Goal: Information Seeking & Learning: Check status

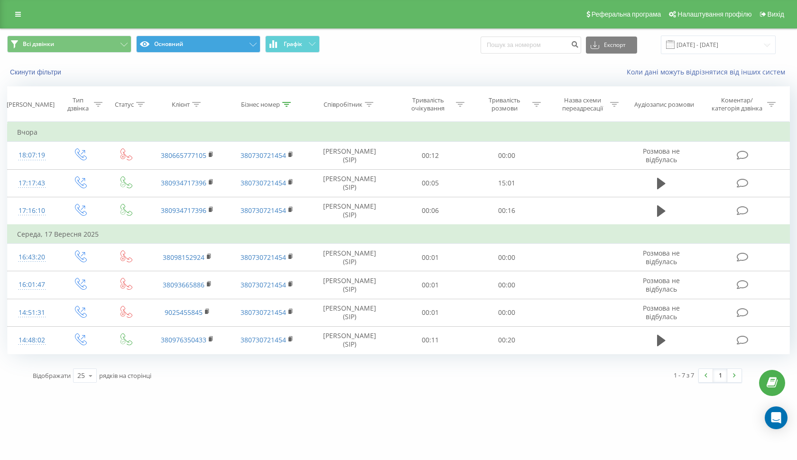
click at [155, 45] on button "Основний" at bounding box center [198, 44] width 124 height 17
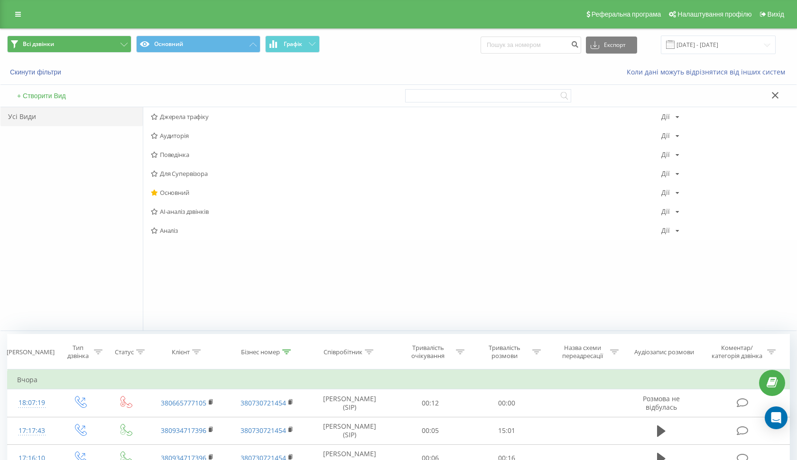
click at [99, 48] on button "Всі дзвінки" at bounding box center [69, 44] width 124 height 17
click at [158, 80] on div "Скинути фільтри Коли дані можуть відрізнятися вiд інших систем" at bounding box center [398, 72] width 796 height 23
click at [322, 60] on div "Всі дзвінки Основний Графік Експорт .csv .xls .xlsx 18.08.2025 - 18.09.2025" at bounding box center [398, 45] width 796 height 32
click at [776, 91] on div at bounding box center [597, 96] width 385 height 22
click at [773, 95] on icon at bounding box center [775, 95] width 7 height 7
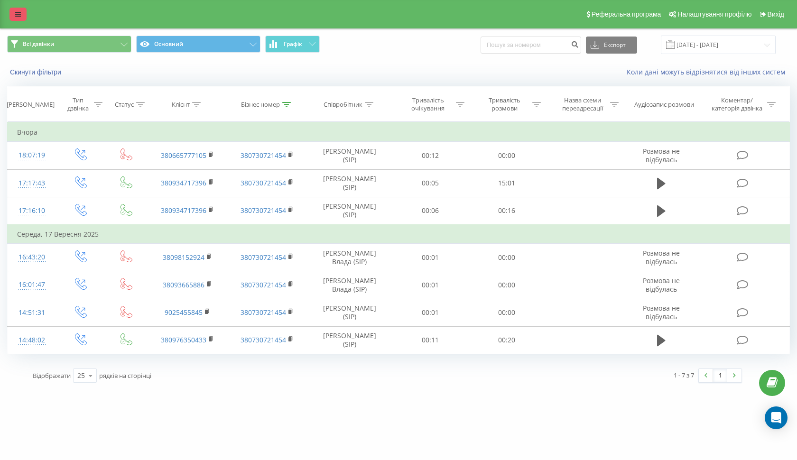
click at [19, 18] on icon at bounding box center [18, 14] width 6 height 7
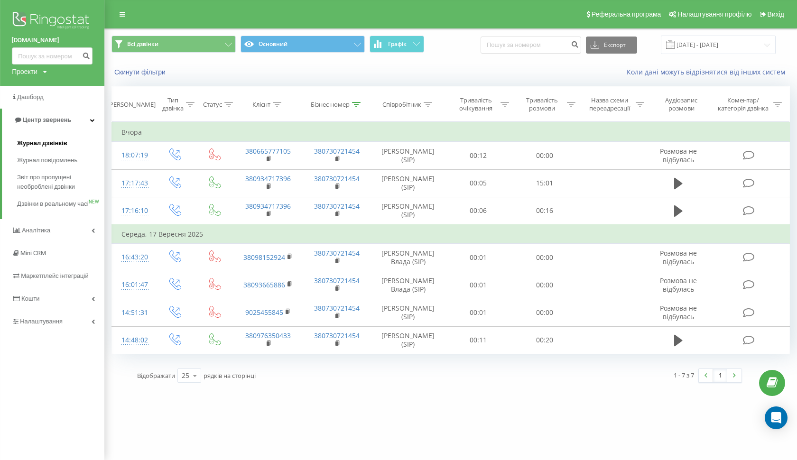
click at [45, 148] on span "Журнал дзвінків" at bounding box center [42, 143] width 50 height 9
click at [51, 118] on link "Центр звернень" at bounding box center [53, 120] width 103 height 23
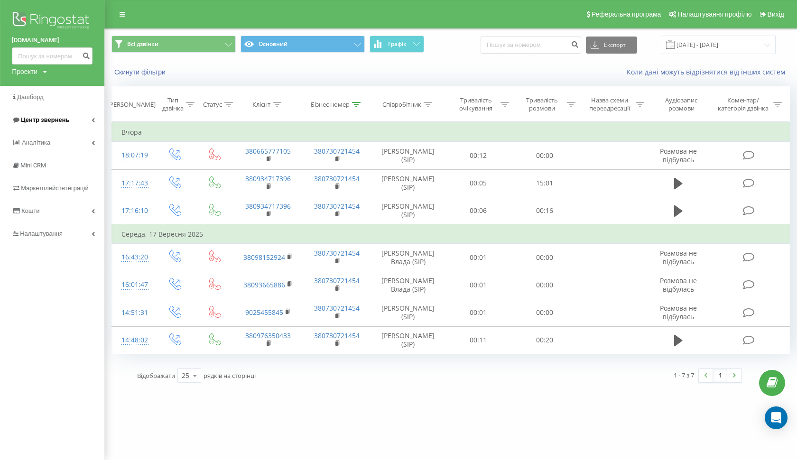
click at [50, 123] on span "Центр звернень" at bounding box center [45, 119] width 48 height 7
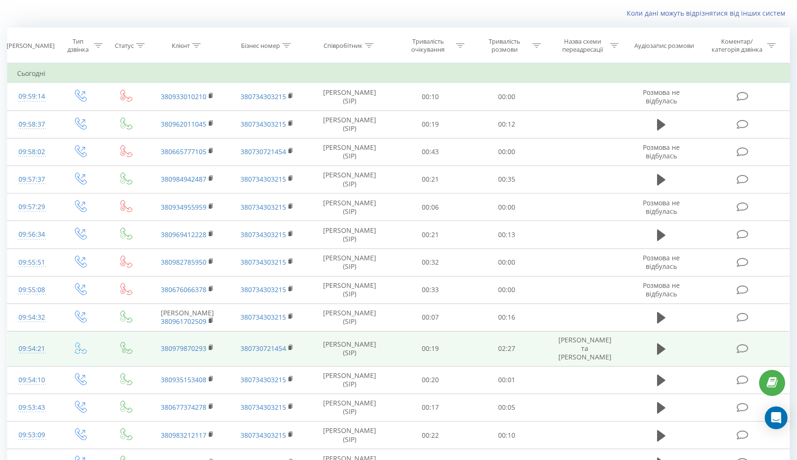
scroll to position [62, 0]
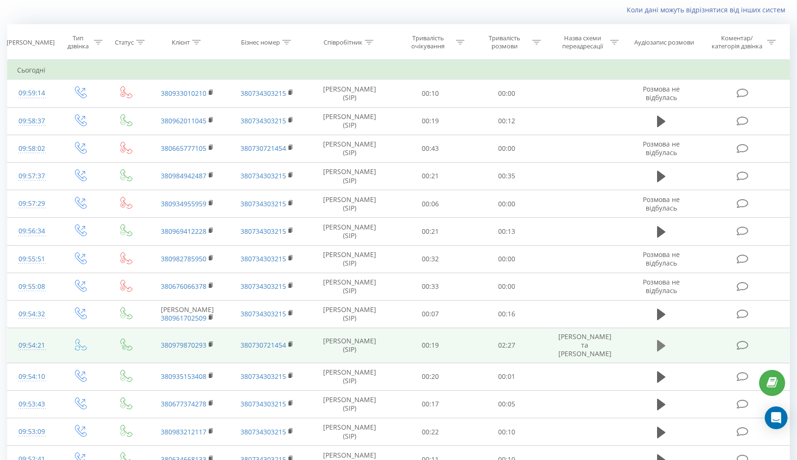
click at [660, 344] on icon at bounding box center [661, 345] width 9 height 11
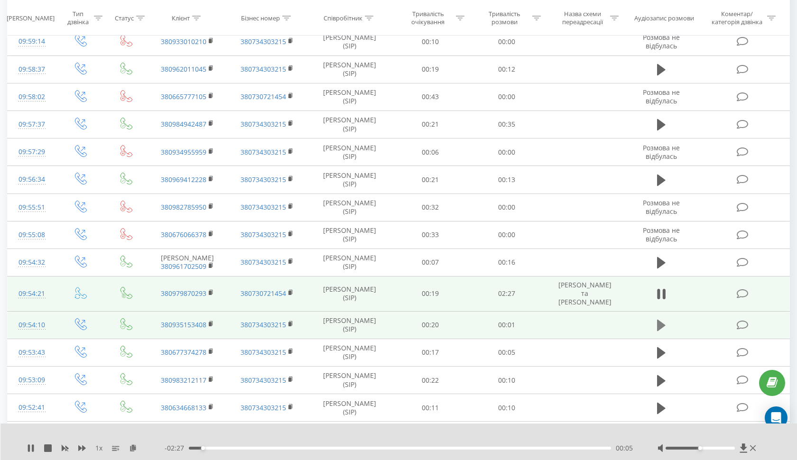
scroll to position [130, 0]
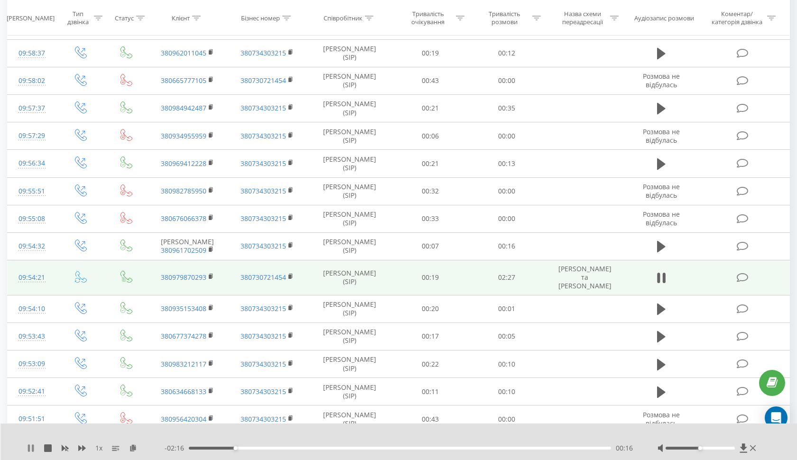
click at [33, 448] on icon at bounding box center [33, 449] width 2 height 8
